Goal: Information Seeking & Learning: Learn about a topic

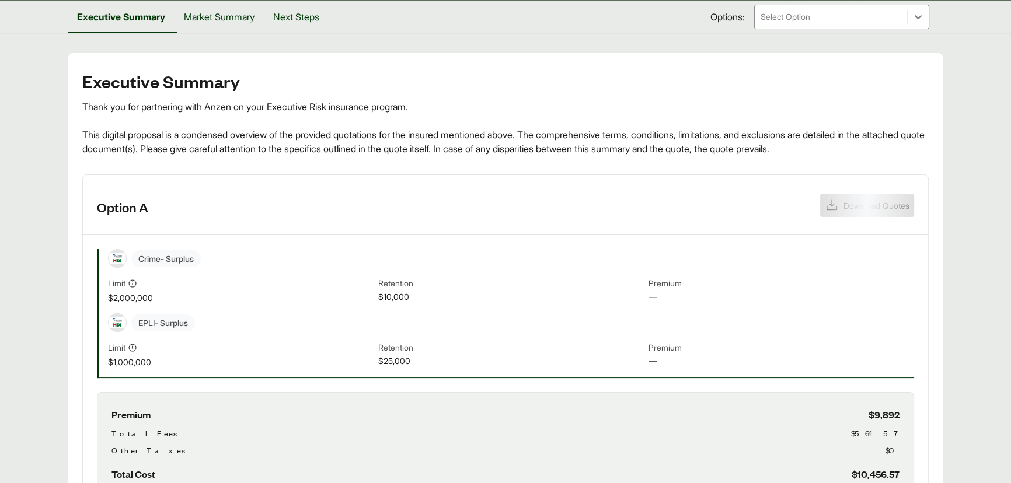
scroll to position [159, 0]
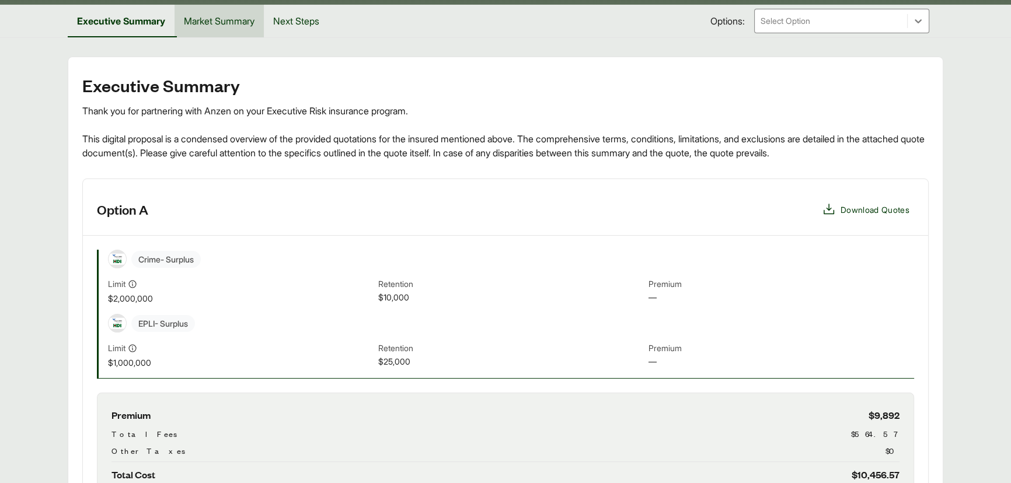
click at [228, 19] on button "Market Summary" at bounding box center [218, 21] width 89 height 33
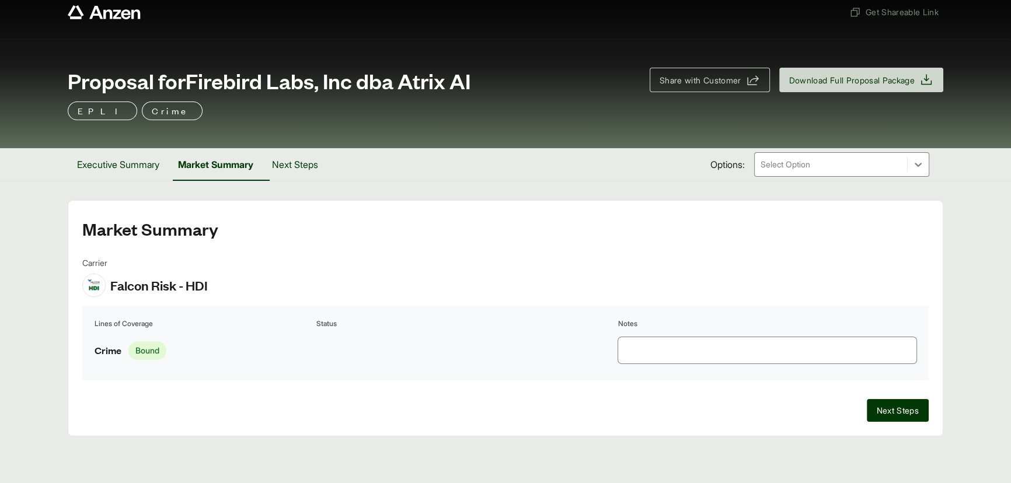
scroll to position [13, 0]
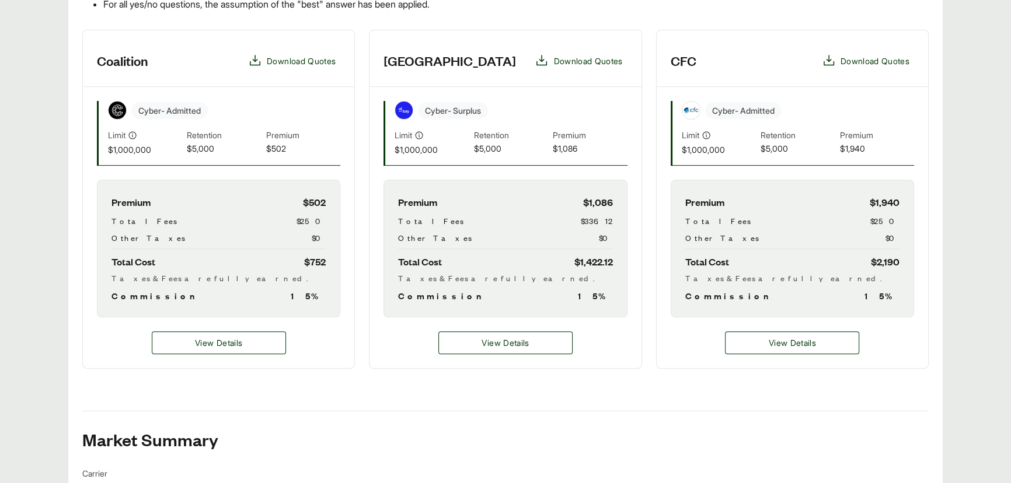
scroll to position [424, 0]
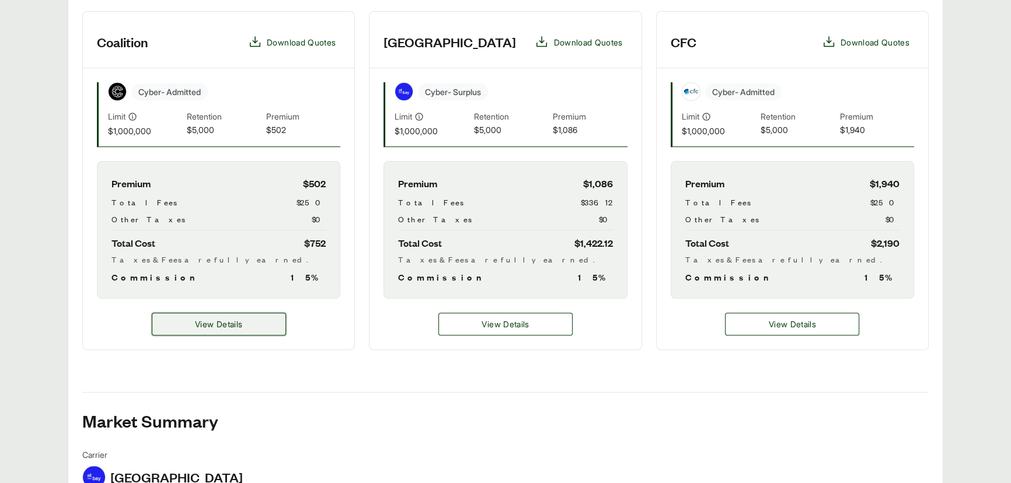
click at [253, 319] on button "View Details" at bounding box center [219, 324] width 134 height 23
click at [235, 327] on span "View Details" at bounding box center [218, 324] width 47 height 12
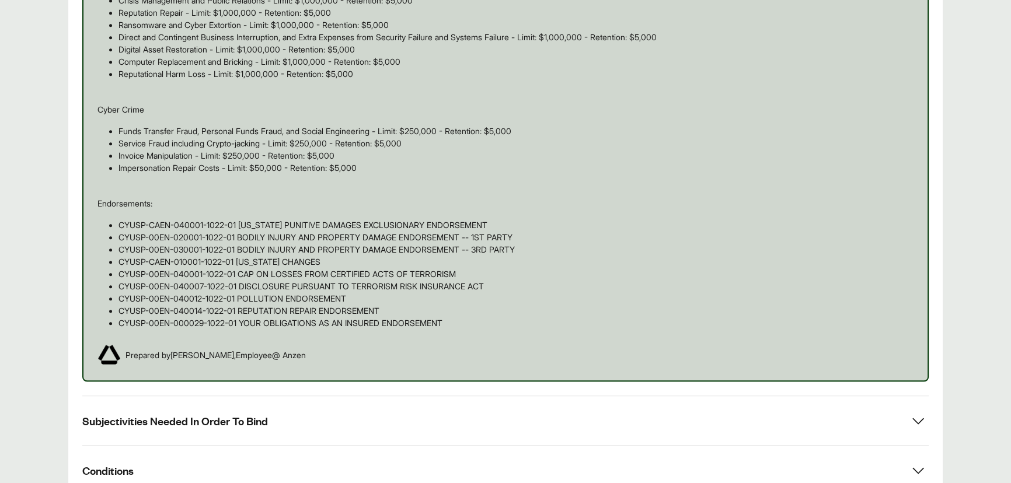
scroll to position [998, 0]
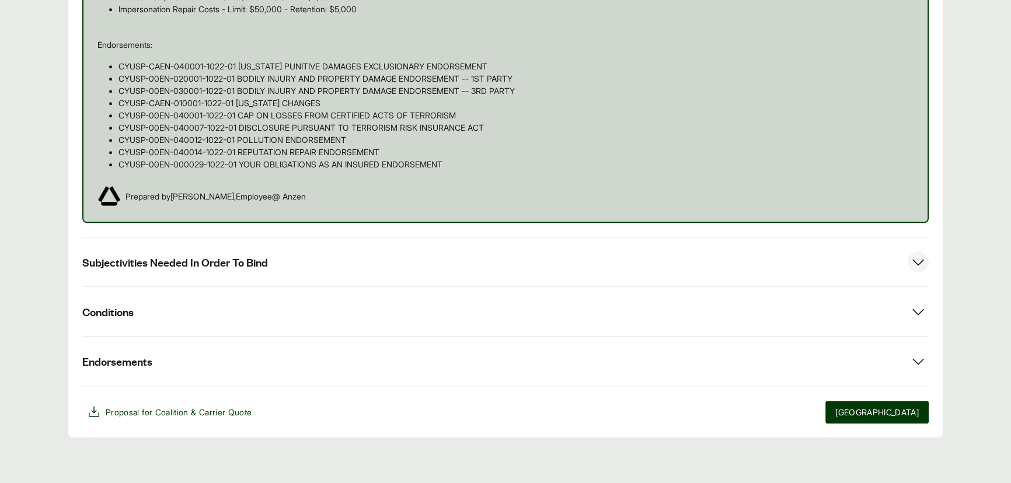
click at [288, 270] on button "Subjectivities Needed In Order To Bind" at bounding box center [505, 262] width 846 height 49
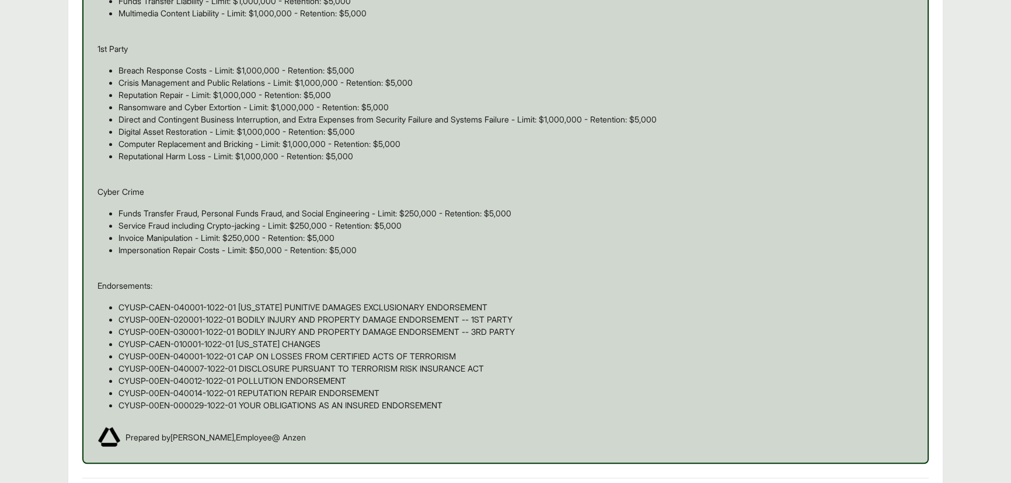
scroll to position [733, 0]
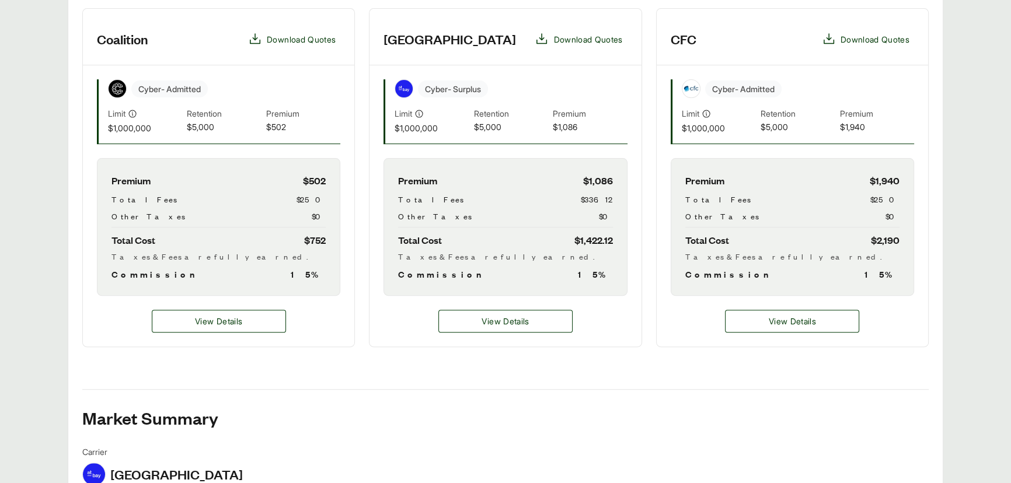
scroll to position [424, 0]
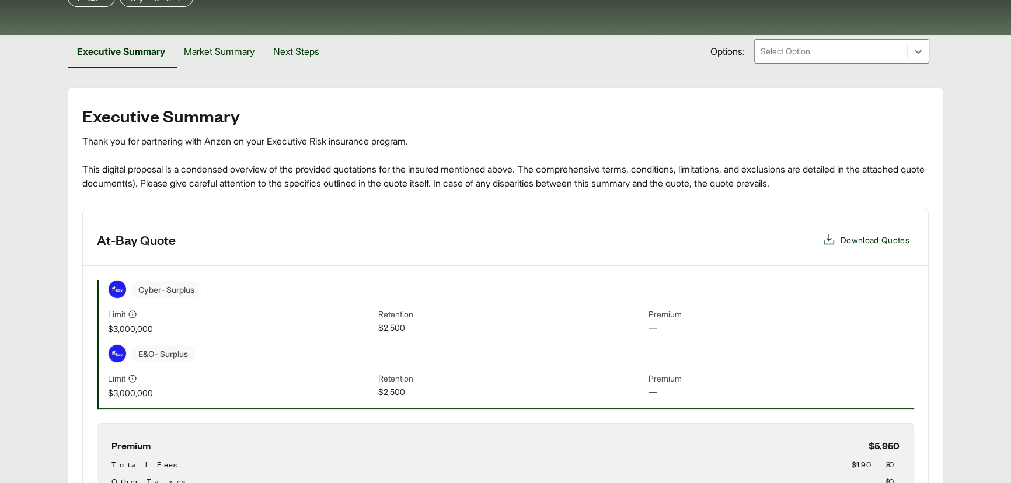
scroll to position [123, 0]
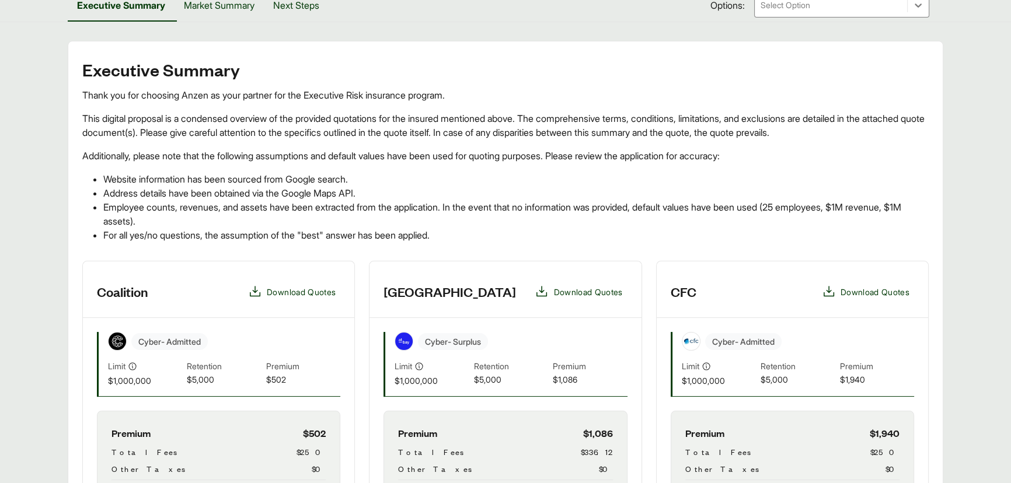
scroll to position [159, 0]
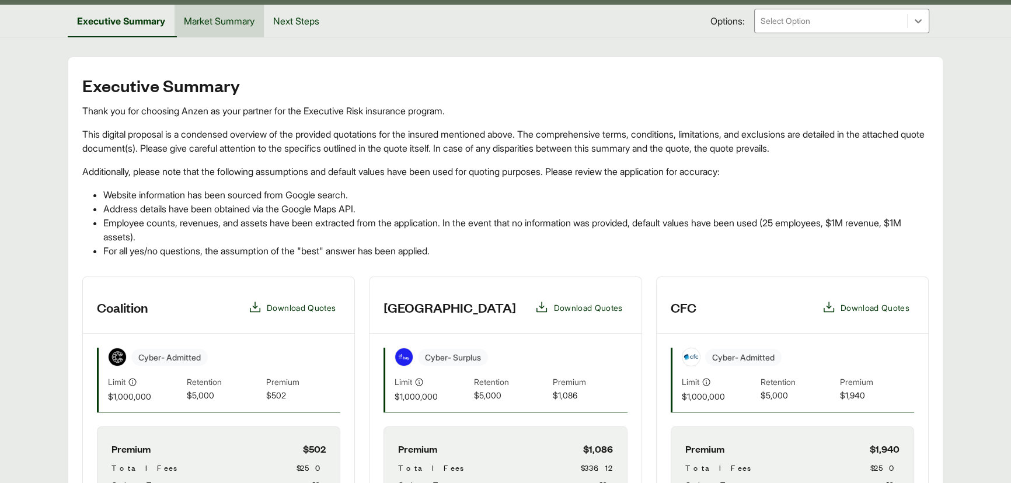
click at [204, 25] on button "Market Summary" at bounding box center [218, 21] width 89 height 33
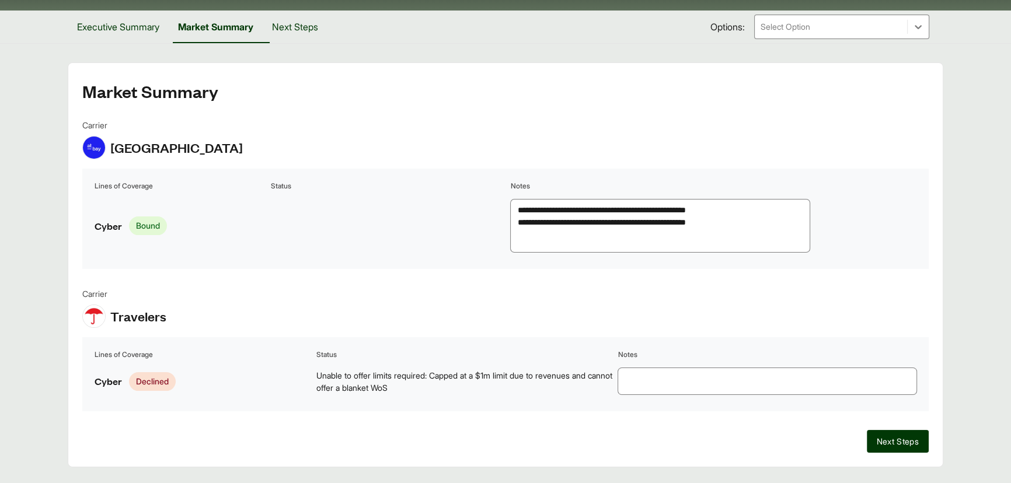
scroll to position [128, 0]
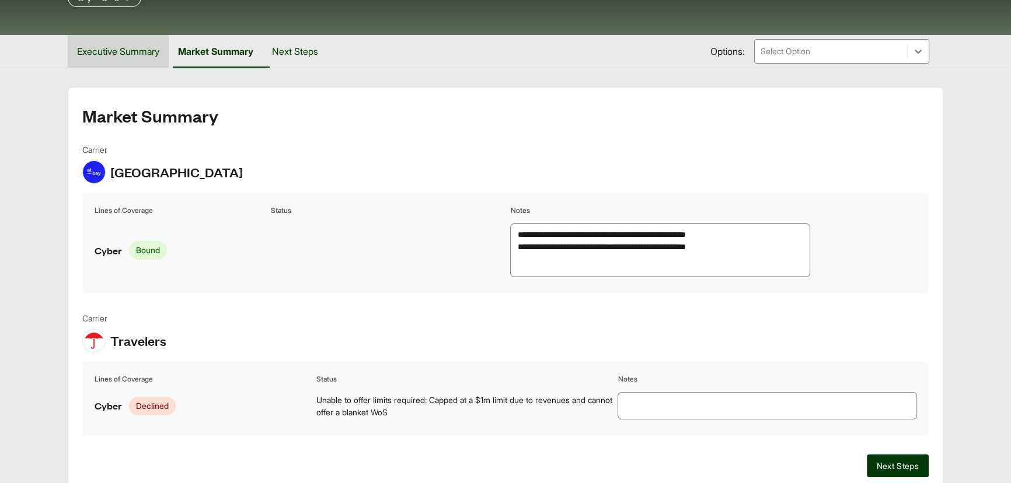
click at [131, 53] on button "Executive Summary" at bounding box center [118, 51] width 101 height 33
